Goal: Book appointment/travel/reservation

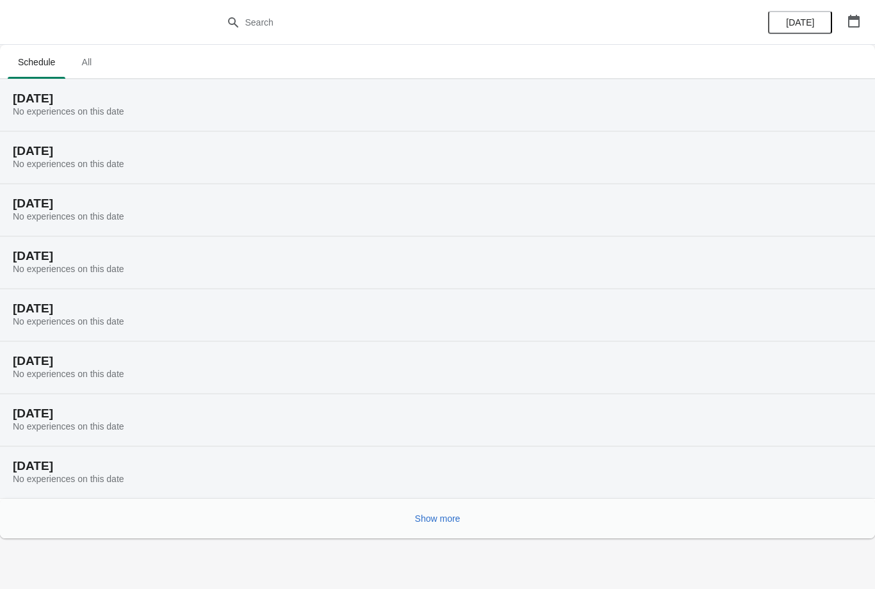
click at [420, 528] on button "Show more" at bounding box center [438, 518] width 56 height 23
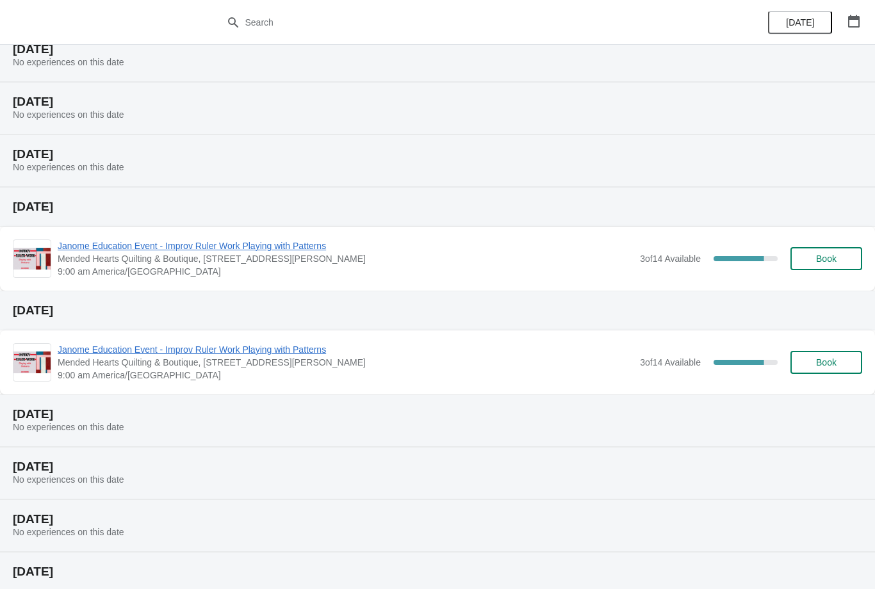
scroll to position [263, 0]
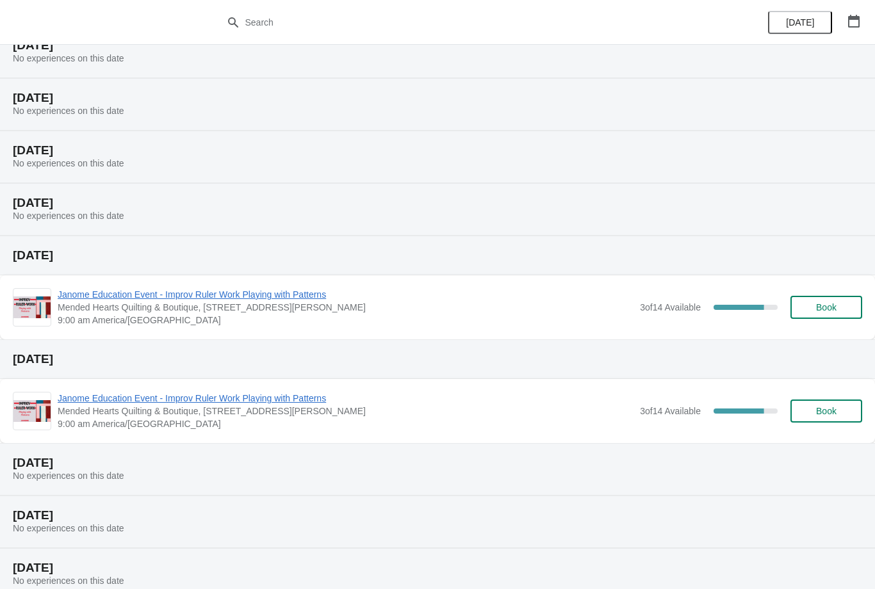
click at [833, 305] on span "Book" at bounding box center [826, 307] width 20 height 10
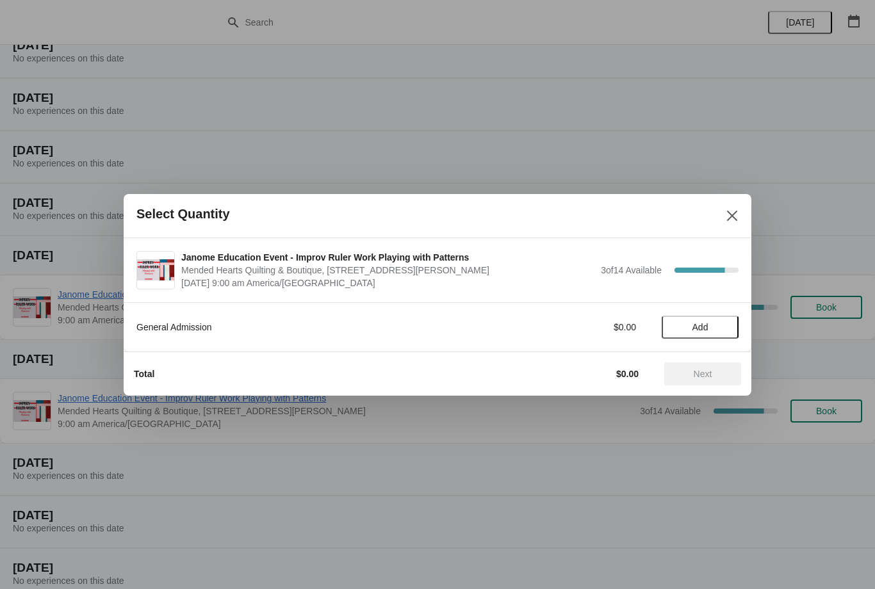
click at [697, 323] on span "Add" at bounding box center [700, 327] width 16 height 10
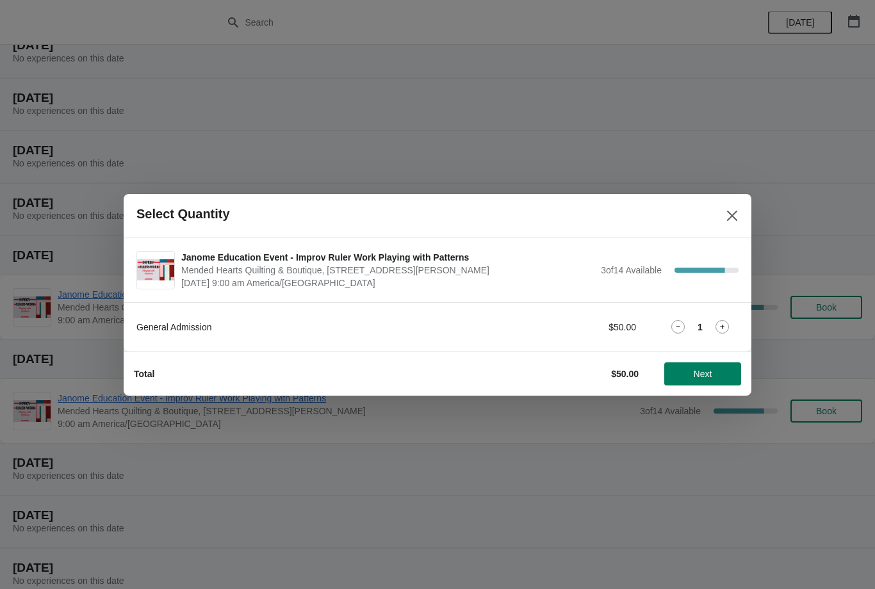
click at [717, 380] on button "Next" at bounding box center [702, 374] width 77 height 23
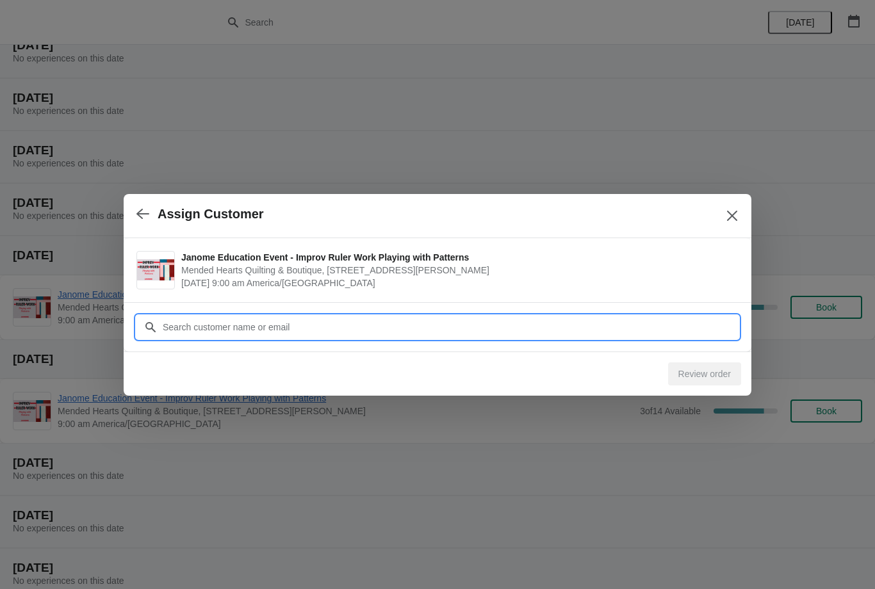
click at [536, 323] on input "Customer" at bounding box center [450, 327] width 576 height 23
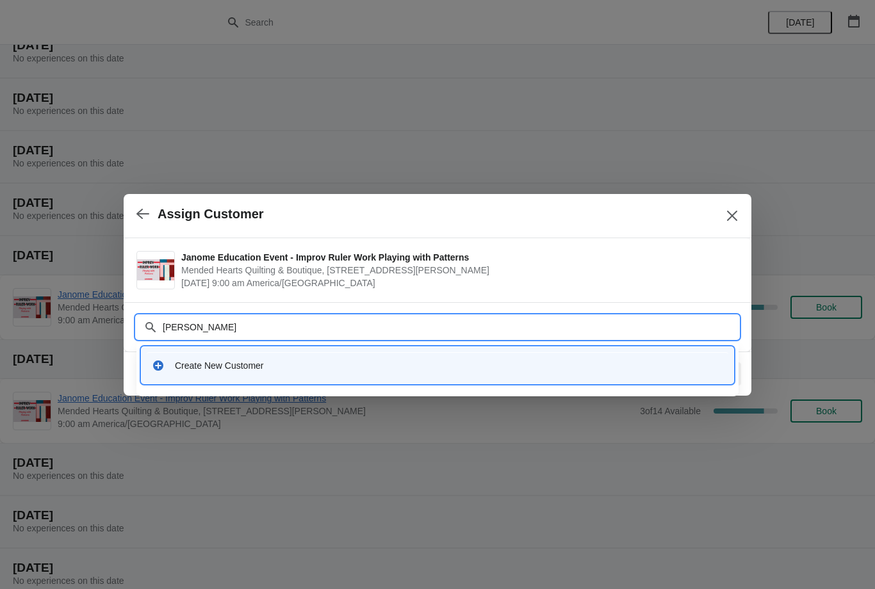
type input "[PERSON_NAME]"
click at [423, 361] on div "Create New Customer" at bounding box center [449, 365] width 548 height 13
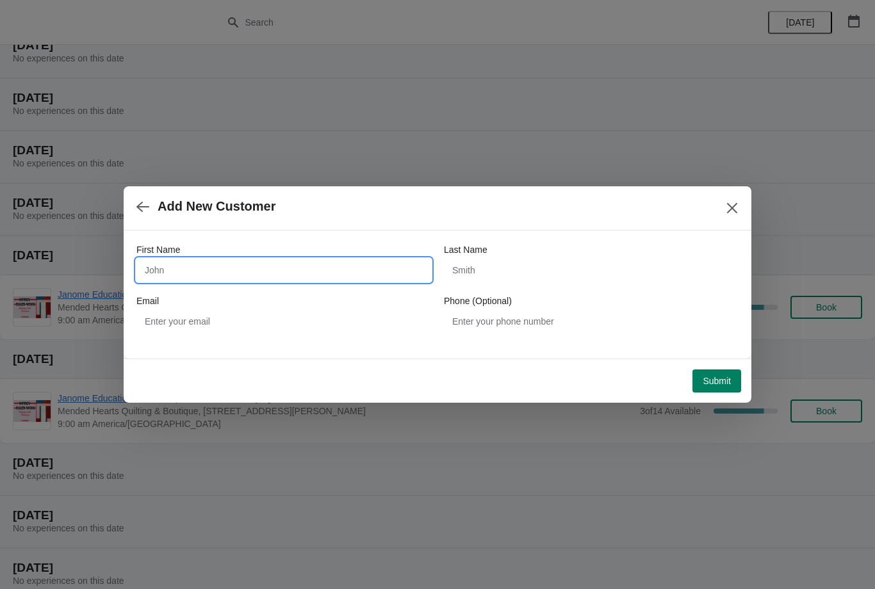
click at [270, 261] on input "First Name" at bounding box center [283, 270] width 295 height 23
click at [715, 379] on span "Submit" at bounding box center [717, 381] width 28 height 10
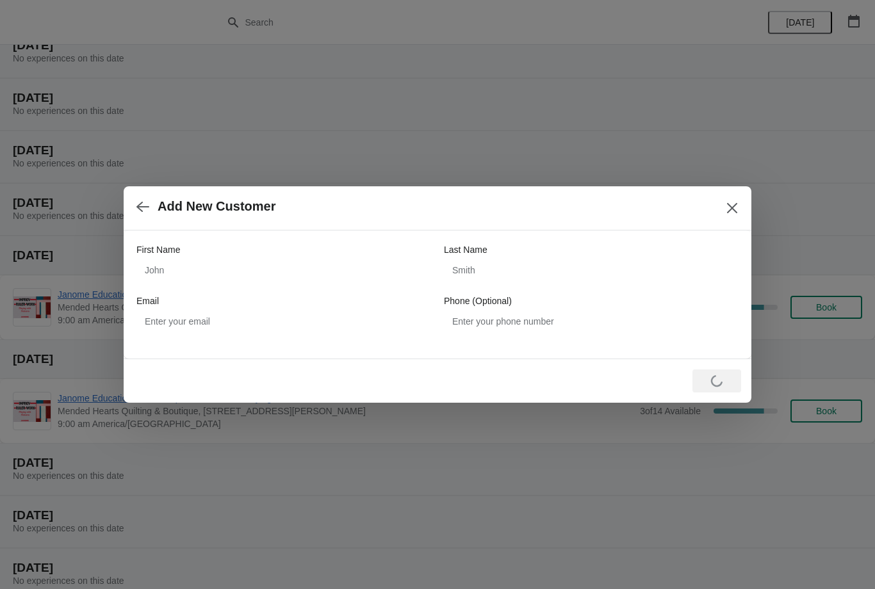
click at [726, 209] on icon "Close" at bounding box center [732, 208] width 13 height 13
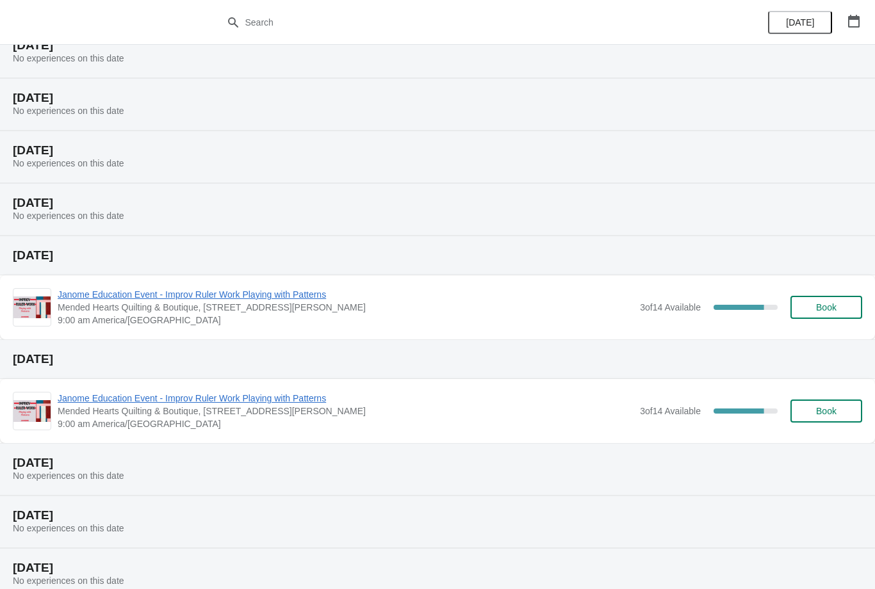
click at [813, 308] on span "Book" at bounding box center [826, 307] width 49 height 10
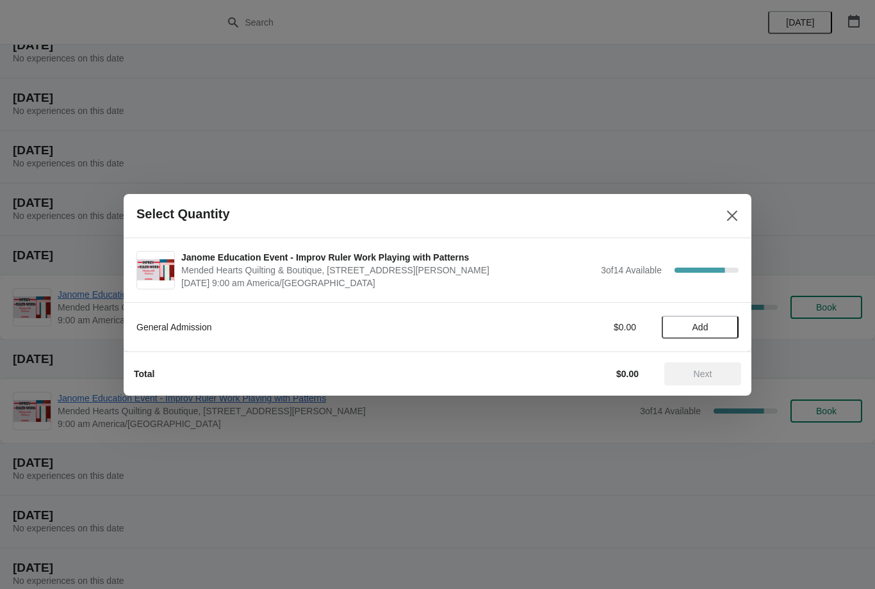
click at [692, 333] on button "Add" at bounding box center [700, 327] width 77 height 23
click at [695, 372] on span "Next" at bounding box center [703, 374] width 19 height 10
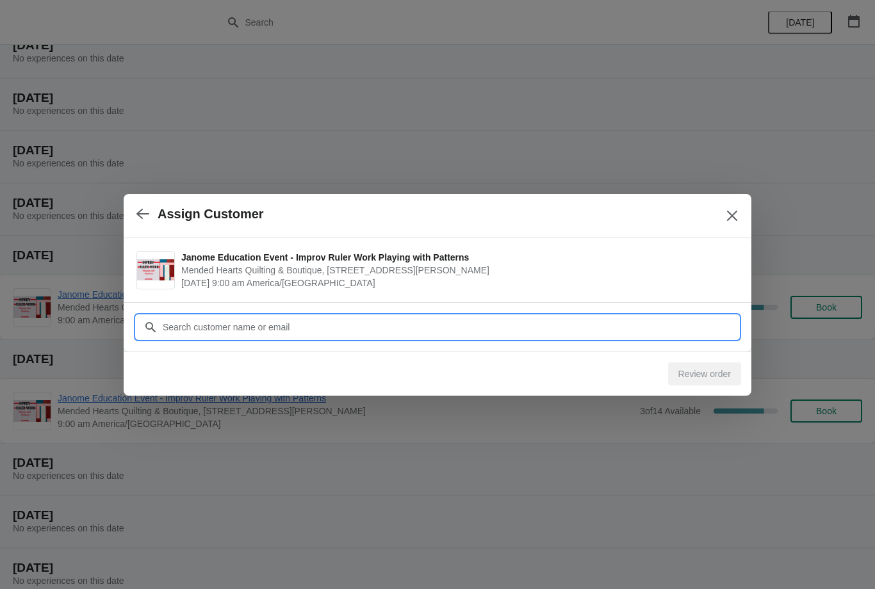
click at [552, 319] on input "Customer" at bounding box center [450, 327] width 576 height 23
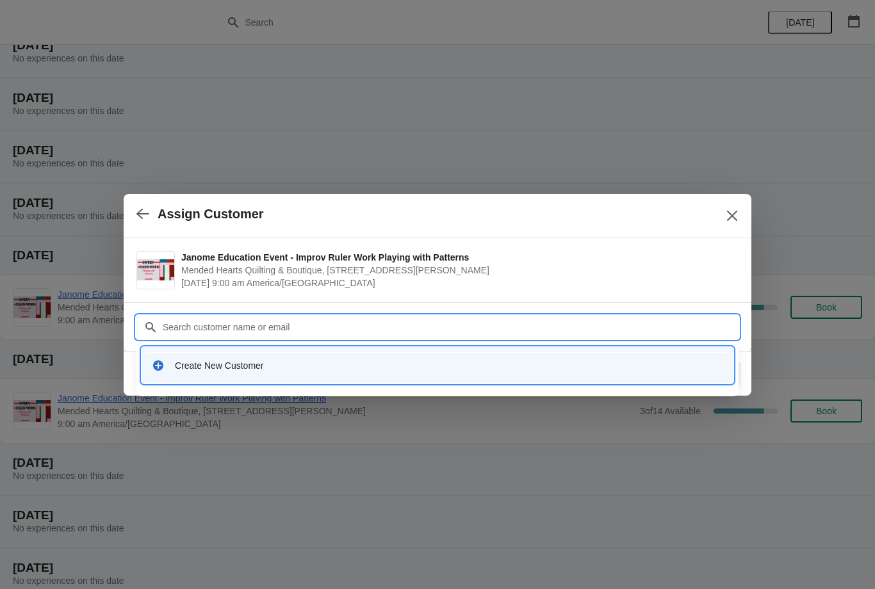
click at [152, 369] on icon at bounding box center [158, 365] width 13 height 13
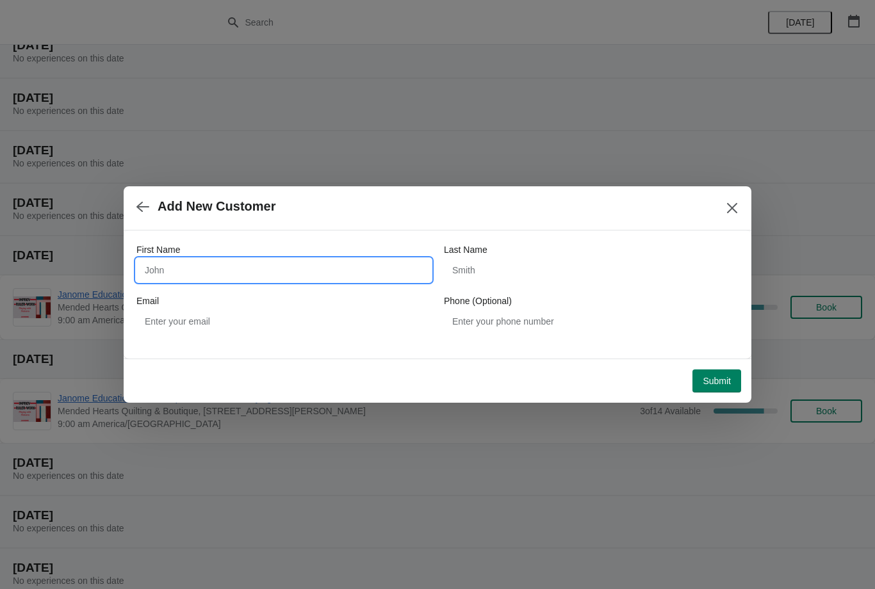
click at [349, 272] on input "First Name" at bounding box center [283, 270] width 295 height 23
type input "[PERSON_NAME]"
click at [544, 270] on input "Last Name" at bounding box center [591, 270] width 295 height 23
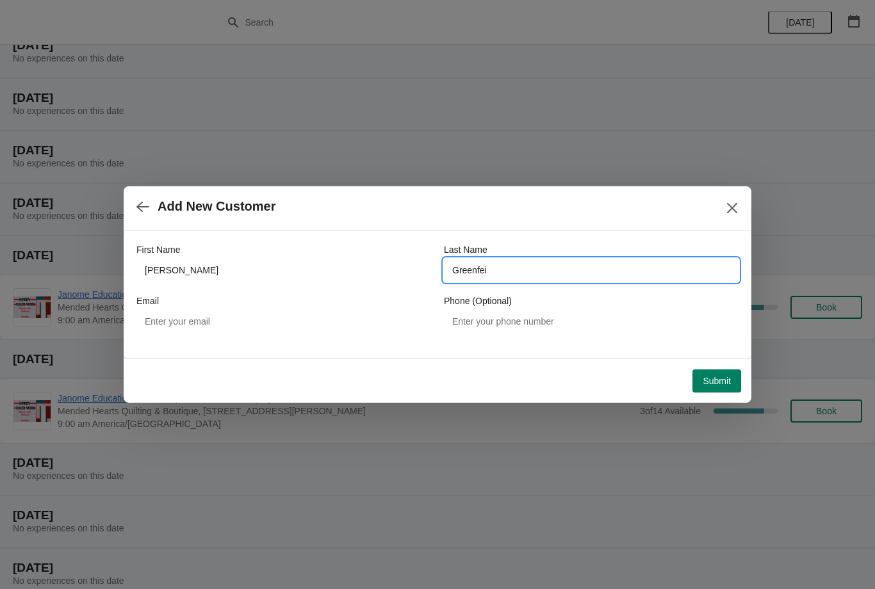
type input "Greenfeil"
